Goal: Information Seeking & Learning: Learn about a topic

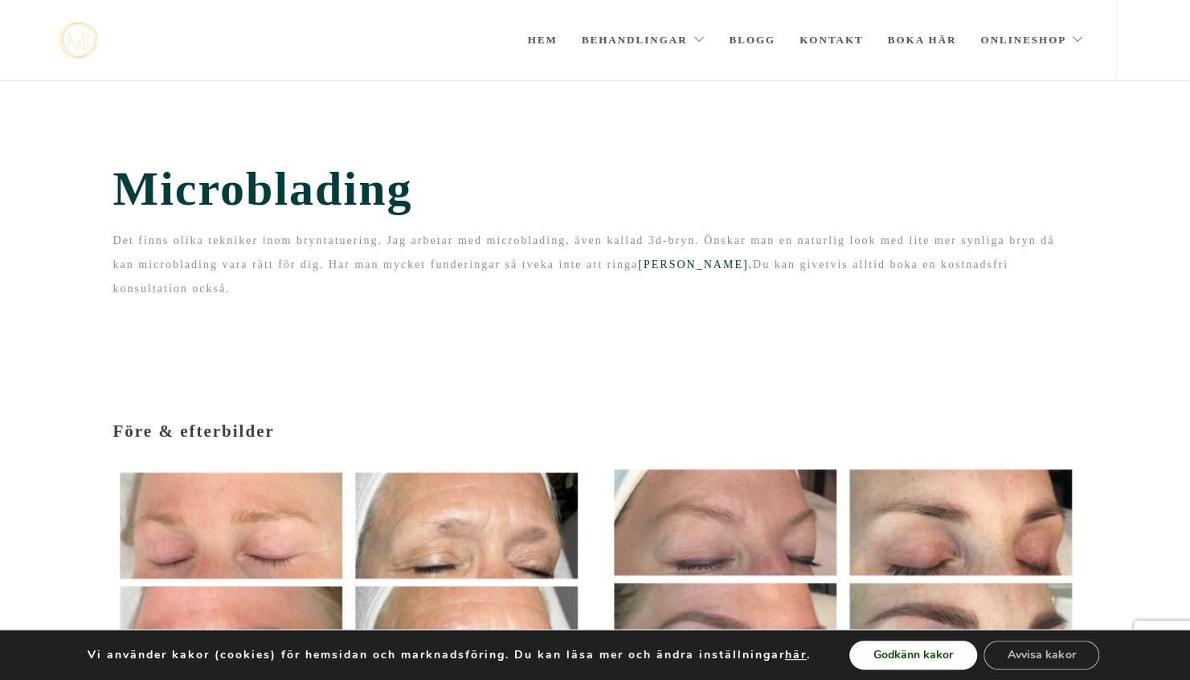
click at [909, 661] on button "Godkänn kakor" at bounding box center [913, 655] width 128 height 29
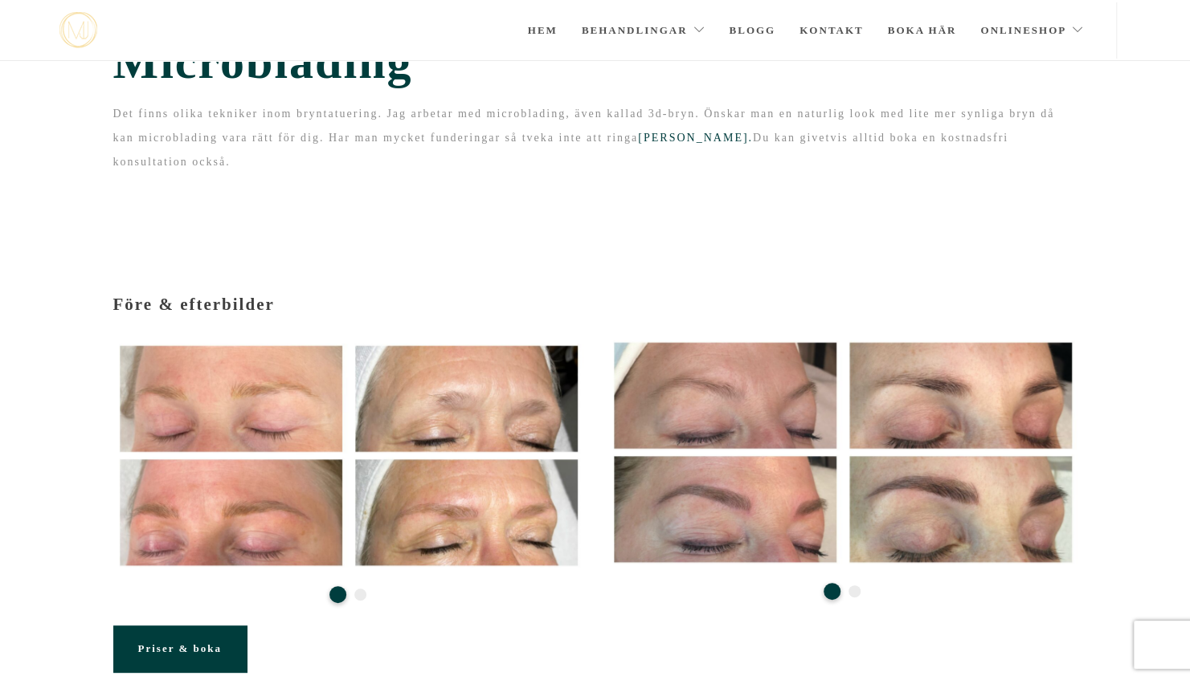
scroll to position [43, 0]
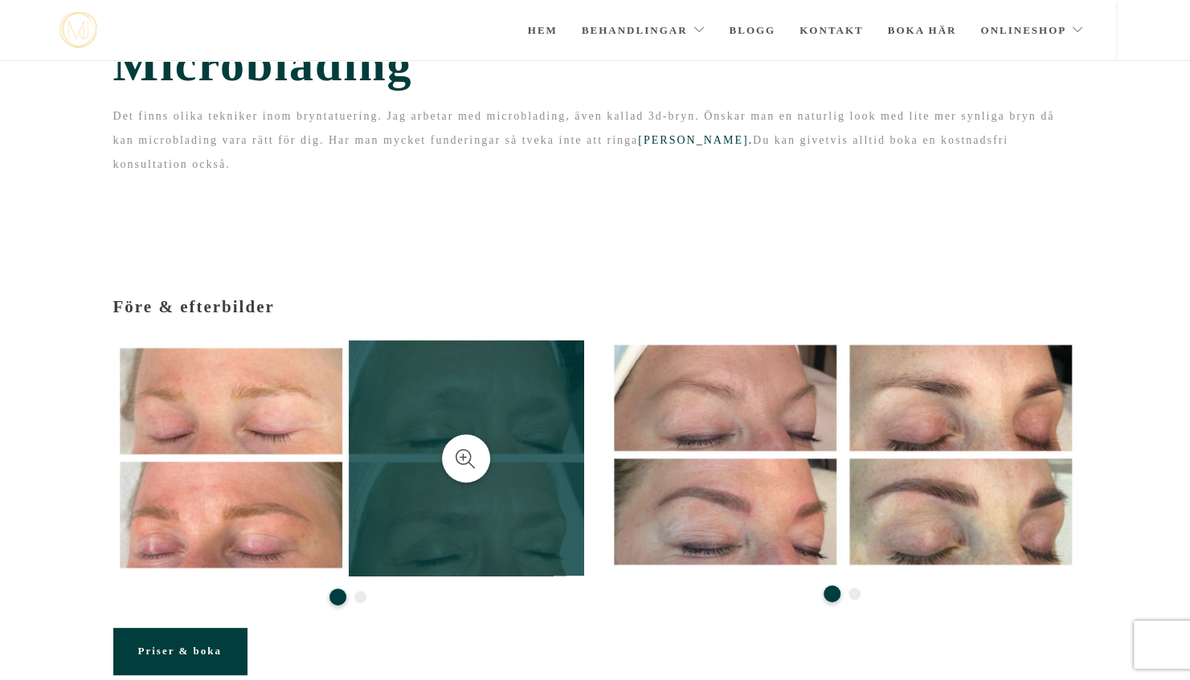
click at [396, 467] on link at bounding box center [466, 458] width 235 height 235
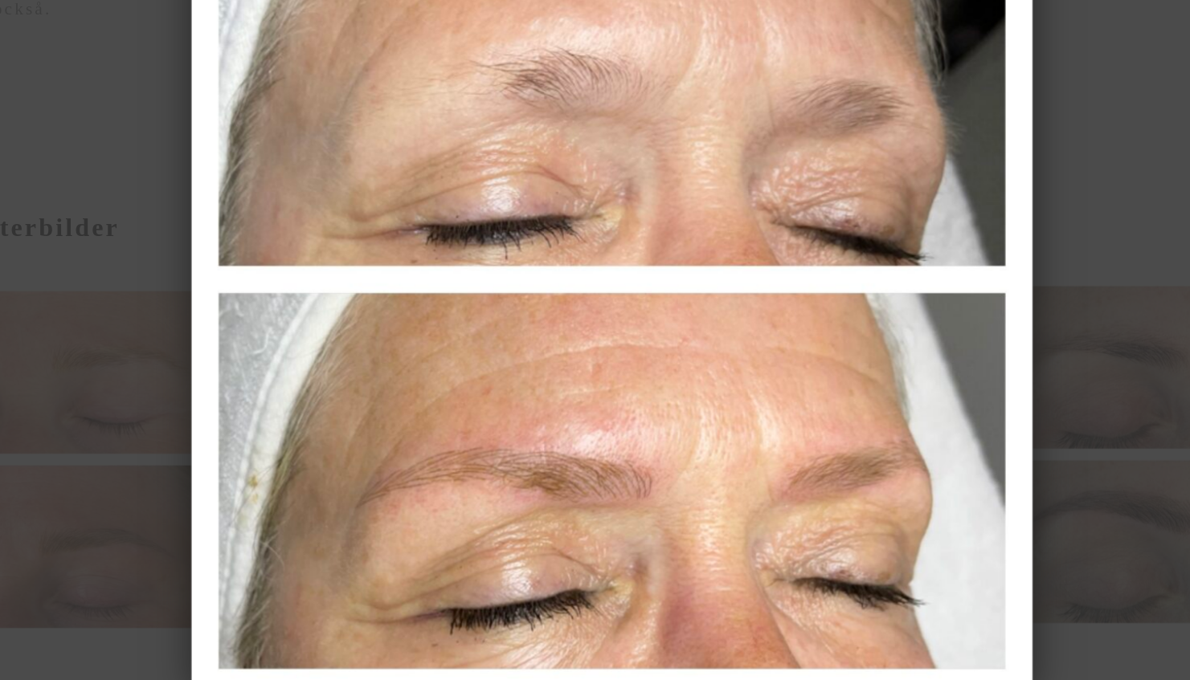
click at [858, 292] on img at bounding box center [595, 341] width 549 height 544
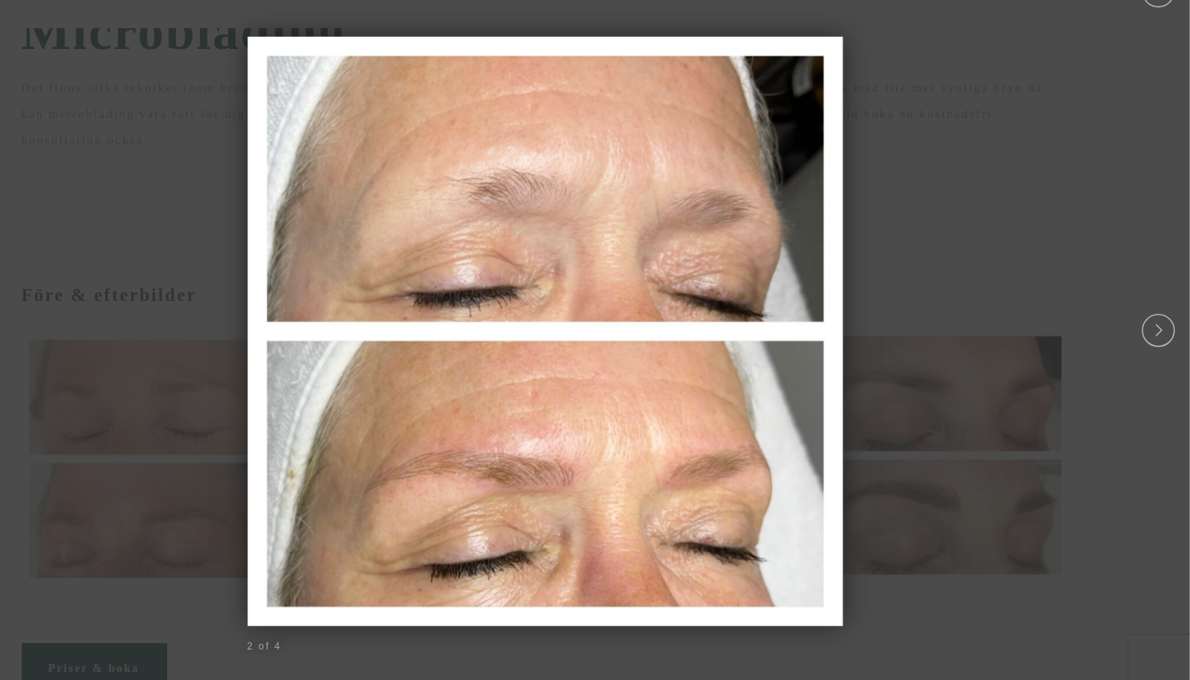
click at [1004, 85] on div at bounding box center [595, 340] width 1190 height 16745
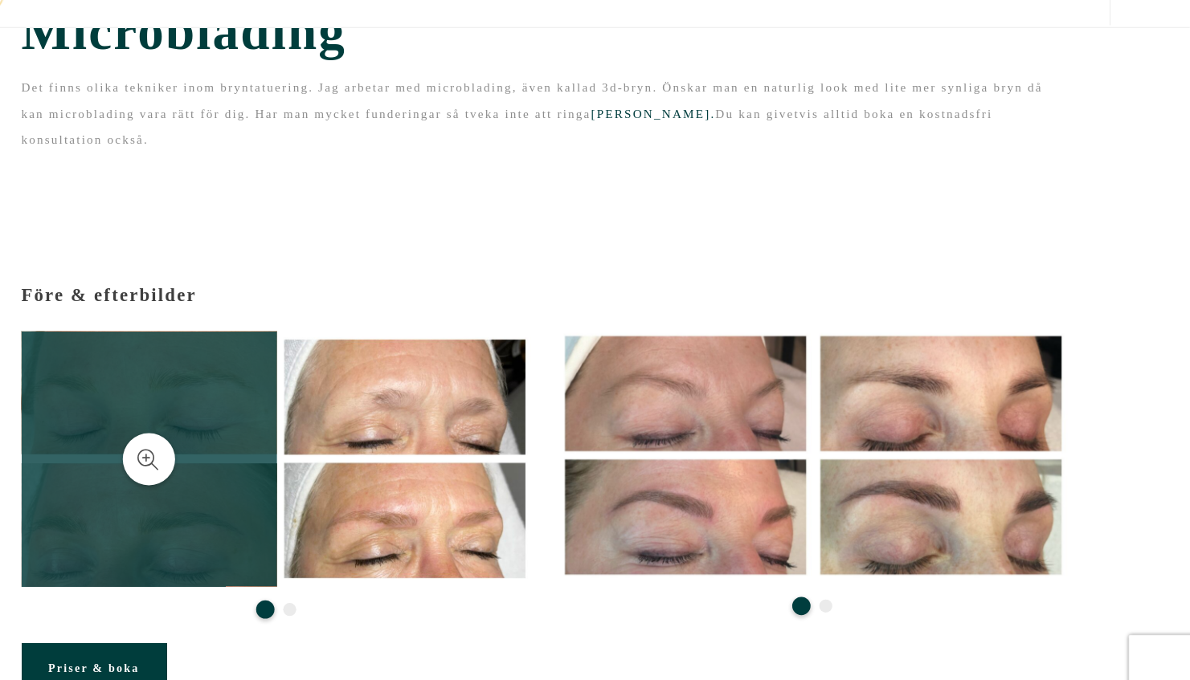
click at [201, 495] on link at bounding box center [230, 458] width 235 height 235
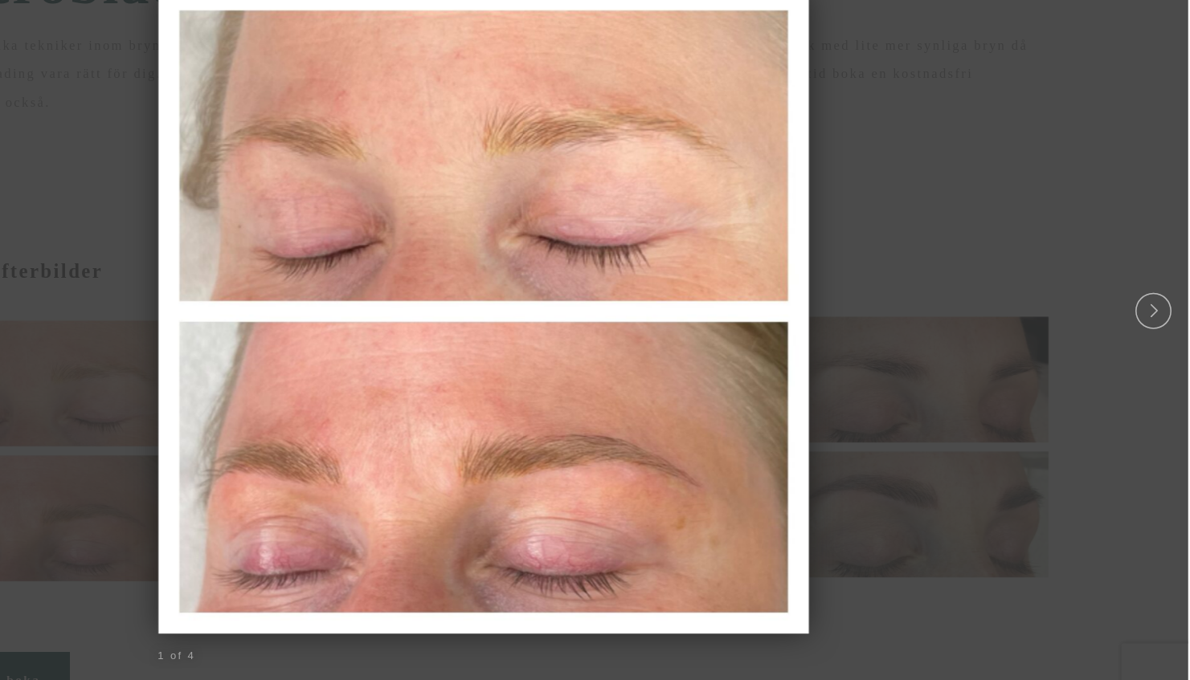
click at [954, 115] on div at bounding box center [595, 340] width 1190 height 16745
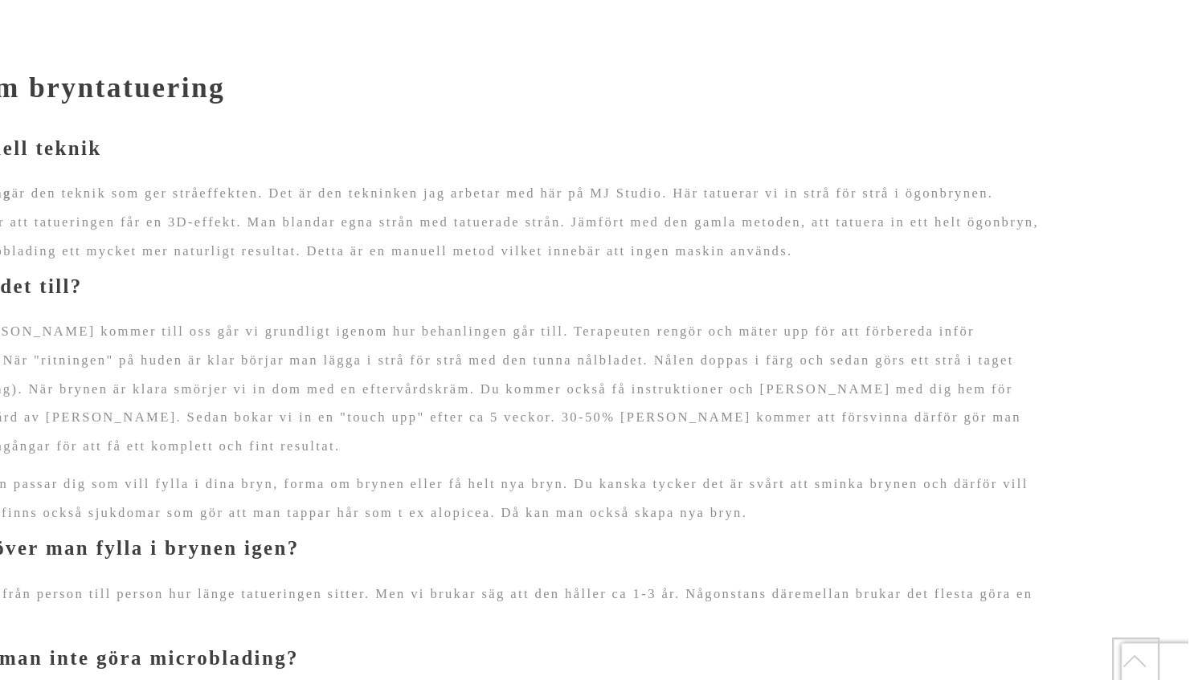
scroll to position [1154, 0]
